Goal: Find specific page/section: Find specific page/section

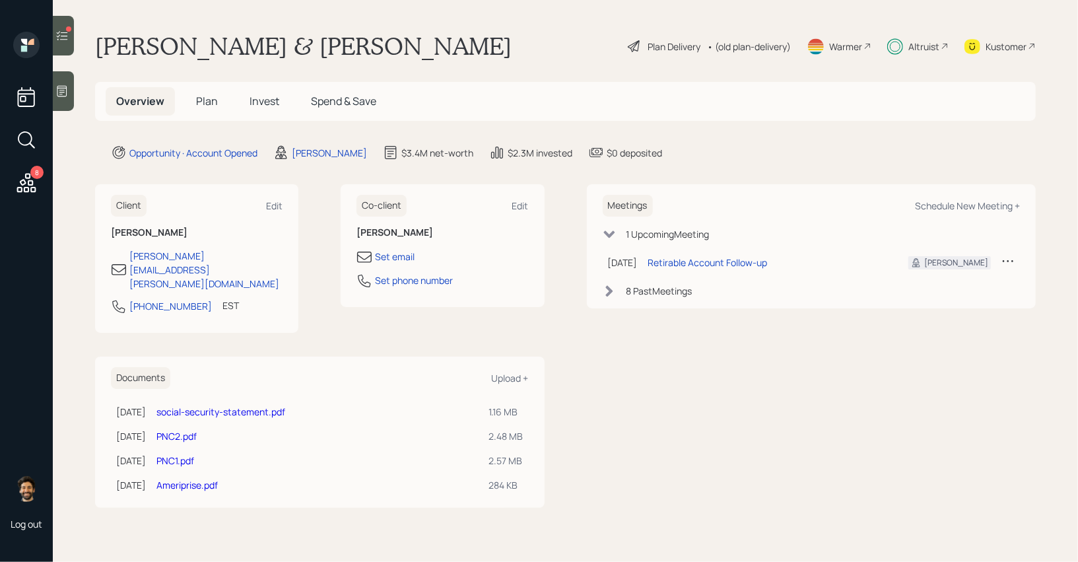
click at [61, 36] on icon at bounding box center [61, 35] width 13 height 13
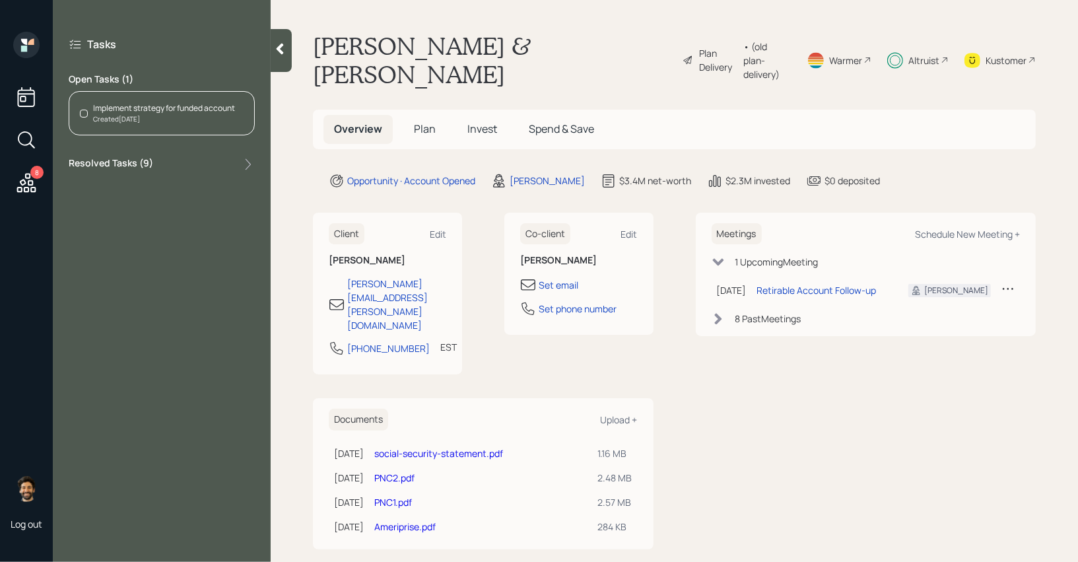
click at [155, 116] on div "Created [DATE]" at bounding box center [164, 119] width 142 height 10
click at [469, 115] on h5 "Invest" at bounding box center [482, 129] width 51 height 28
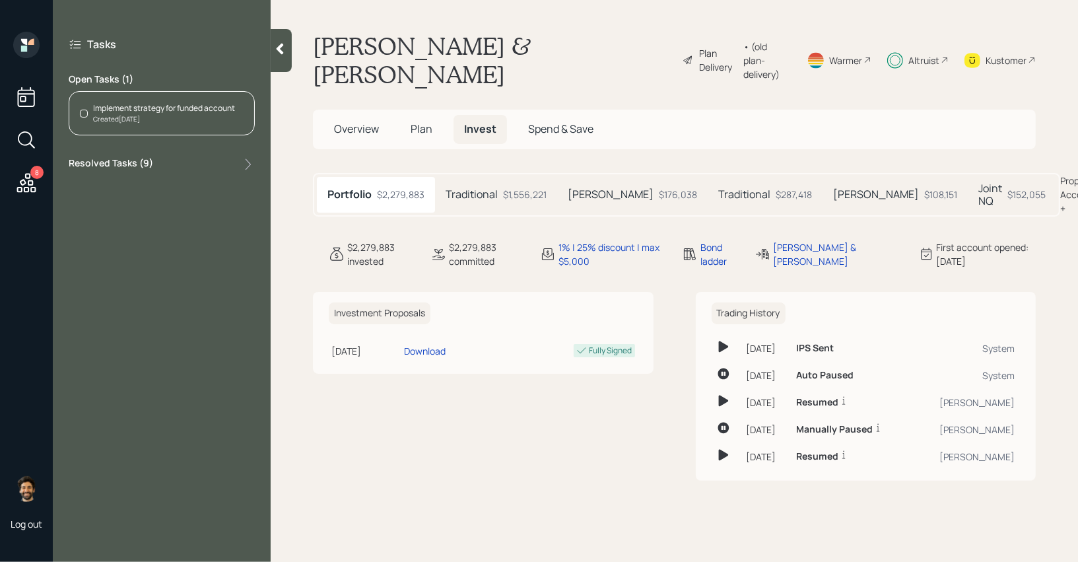
click at [979, 182] on h5 "Joint NQ" at bounding box center [991, 194] width 24 height 25
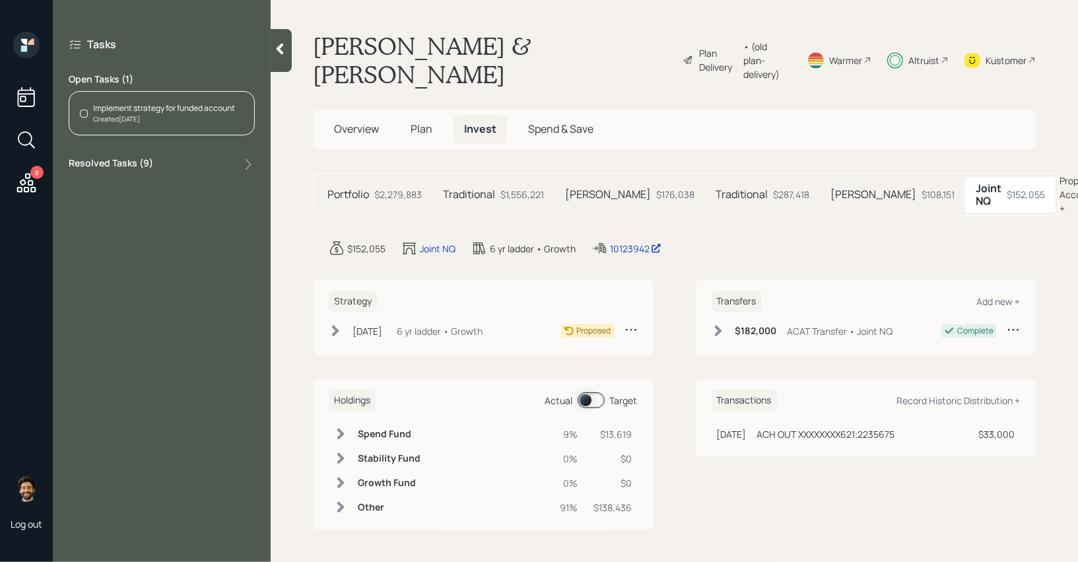
click at [448, 324] on div "6 yr ladder • Growth" at bounding box center [440, 331] width 86 height 14
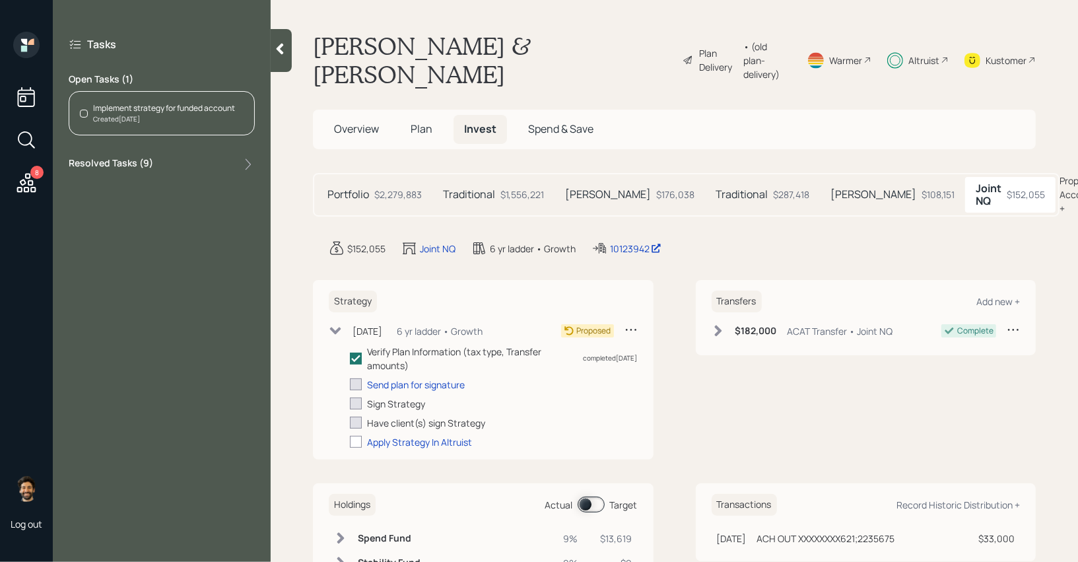
click at [123, 117] on div "Created [DATE]" at bounding box center [164, 119] width 142 height 10
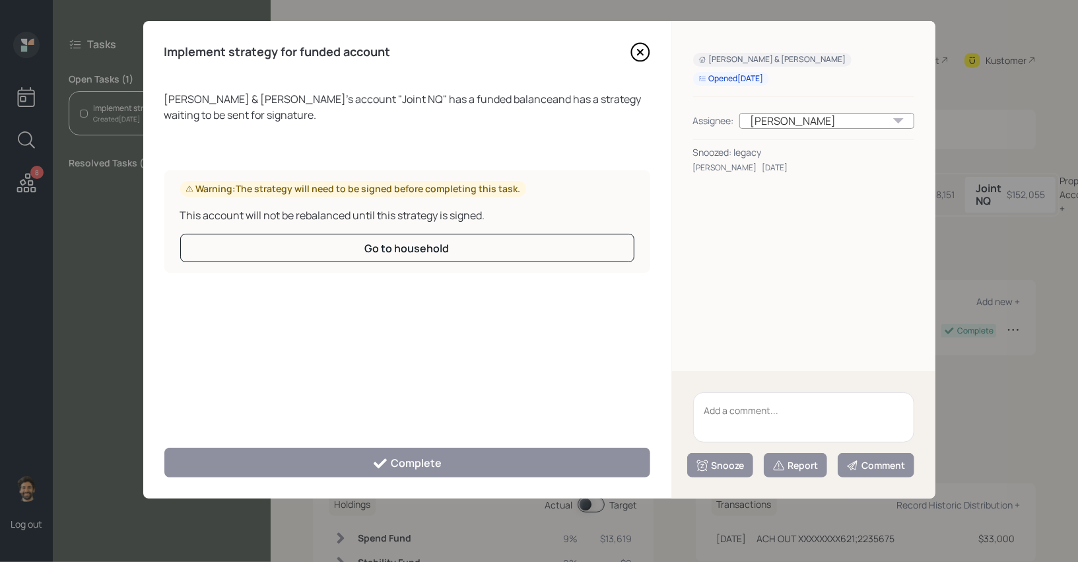
click at [760, 419] on textarea at bounding box center [803, 417] width 221 height 50
type textarea "not linking"
click at [720, 471] on div "Snooze" at bounding box center [720, 465] width 49 height 13
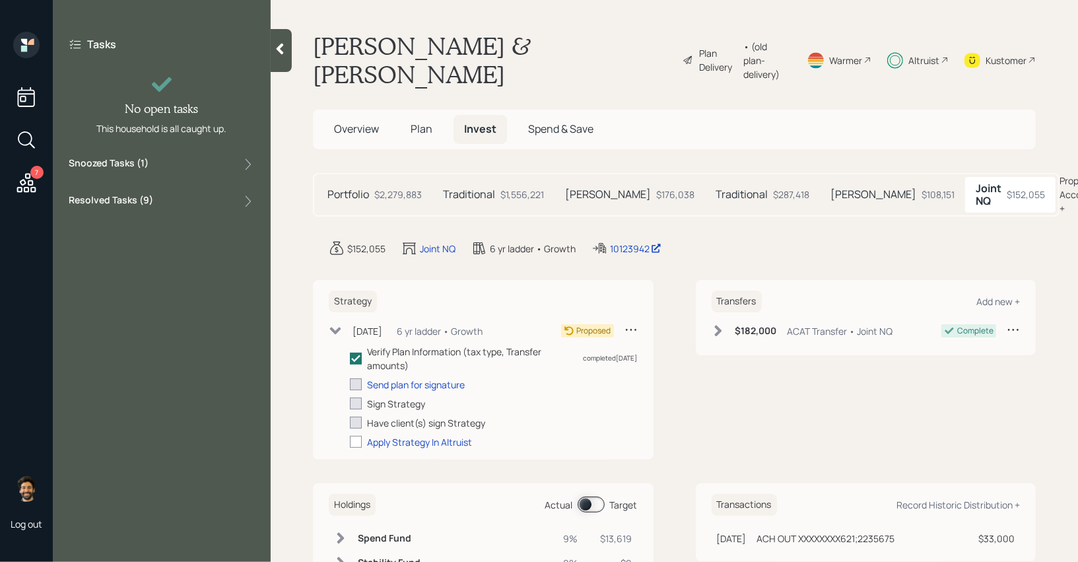
click at [18, 183] on icon at bounding box center [27, 183] width 24 height 24
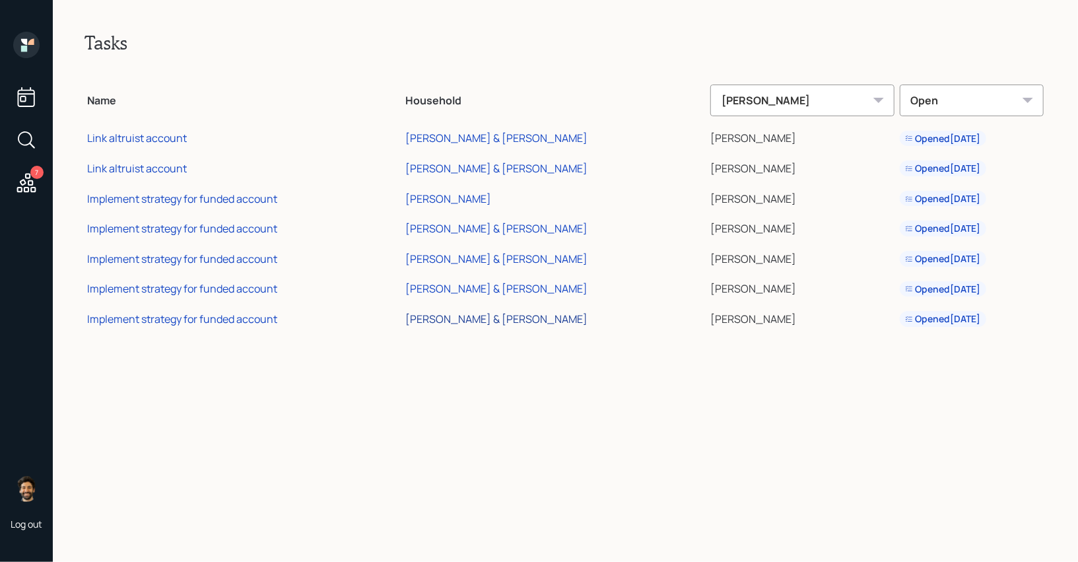
click at [523, 318] on div "[PERSON_NAME] & [PERSON_NAME]" at bounding box center [496, 319] width 182 height 15
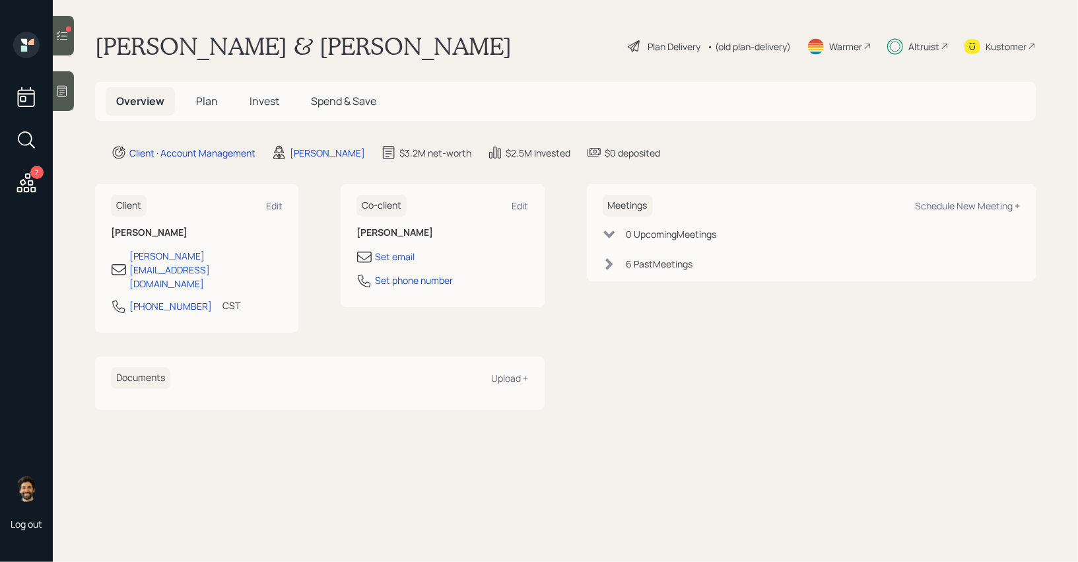
click at [57, 42] on icon at bounding box center [61, 35] width 13 height 13
